Goal: Check status: Check status

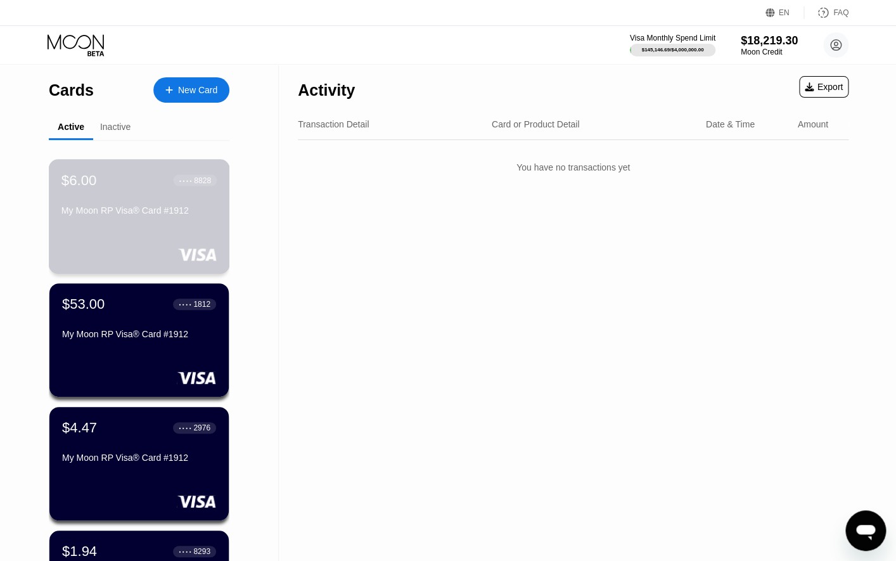
click at [148, 221] on div "My Moon RP Visa® Card #1912" at bounding box center [138, 212] width 155 height 15
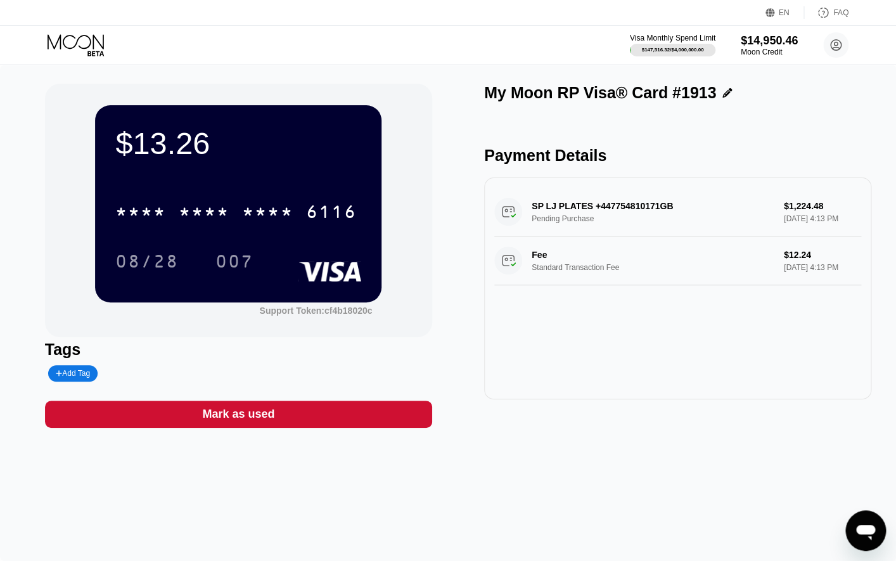
click at [87, 44] on icon at bounding box center [77, 45] width 59 height 22
